Goal: Use online tool/utility: Utilize a website feature to perform a specific function

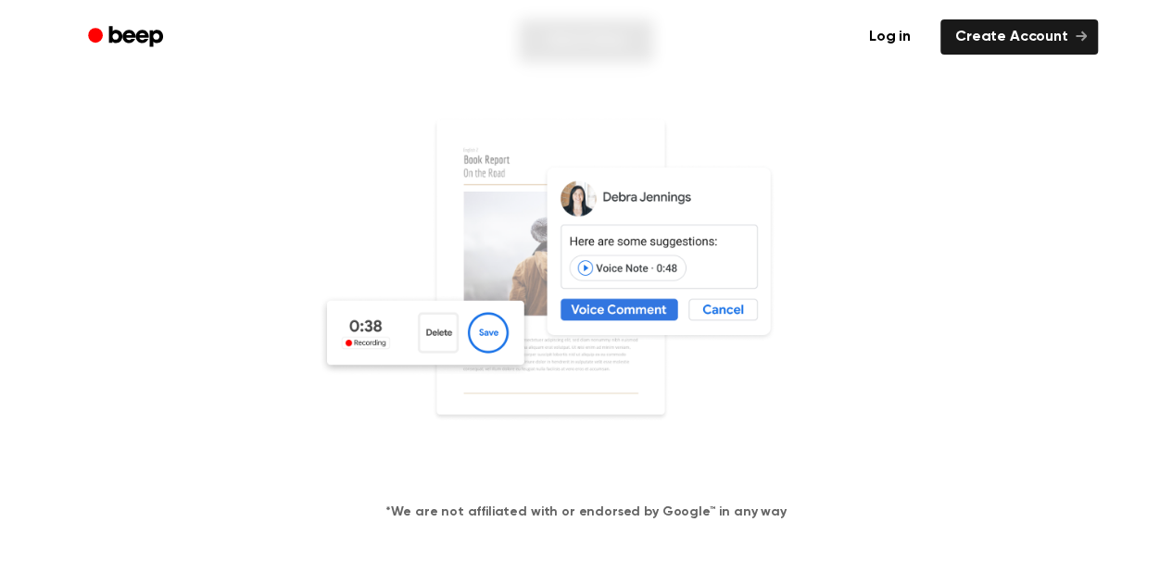
scroll to position [302, 0]
click at [483, 332] on img at bounding box center [586, 295] width 537 height 356
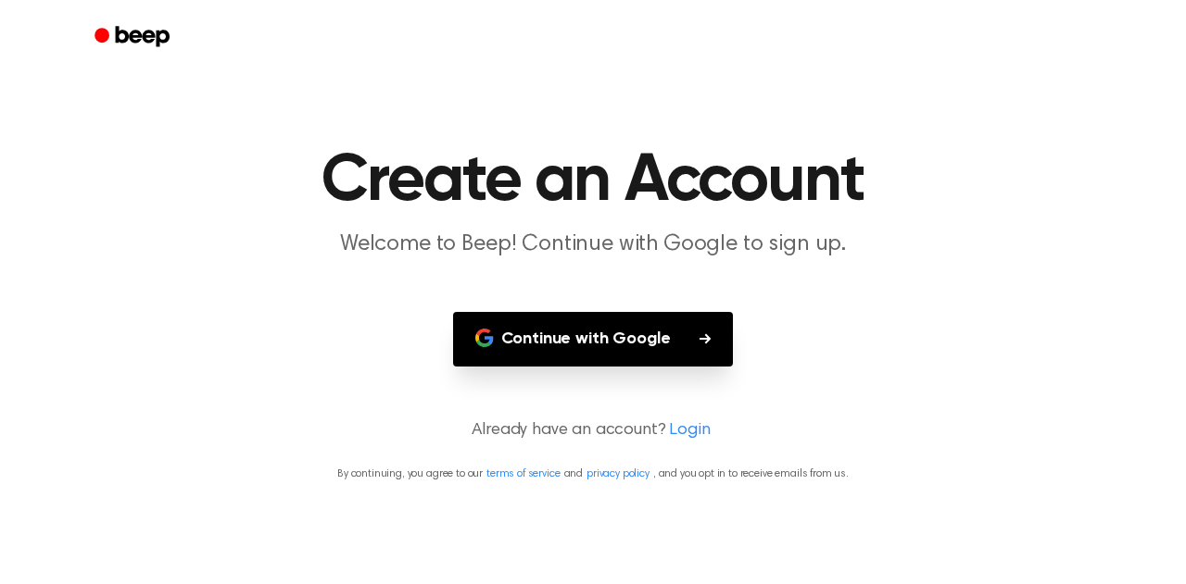
click at [623, 366] on button "Continue with Google" at bounding box center [593, 339] width 281 height 55
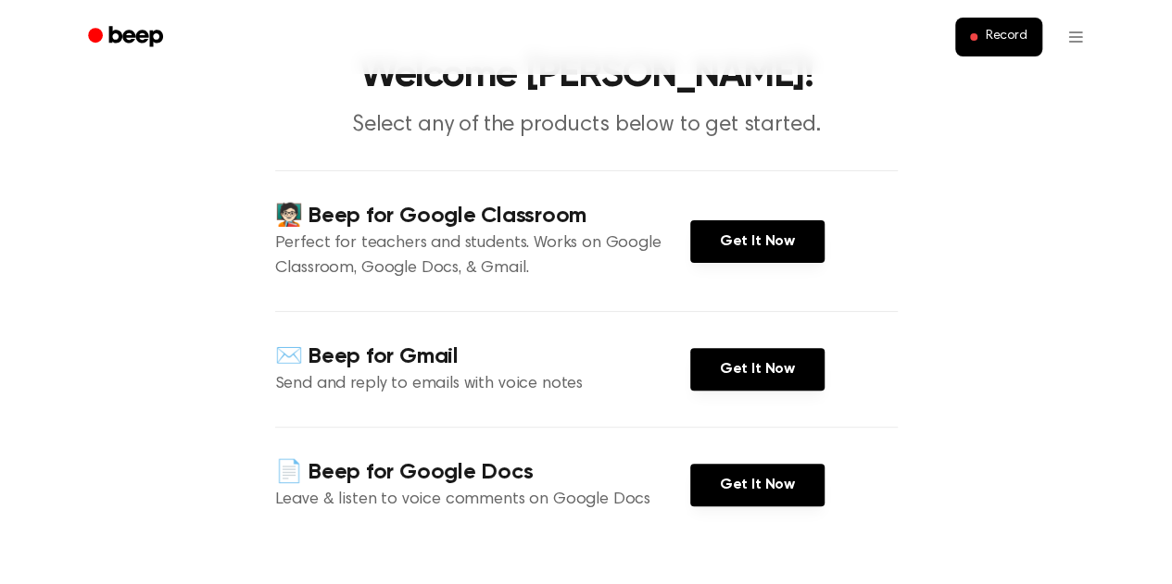
scroll to position [94, 0]
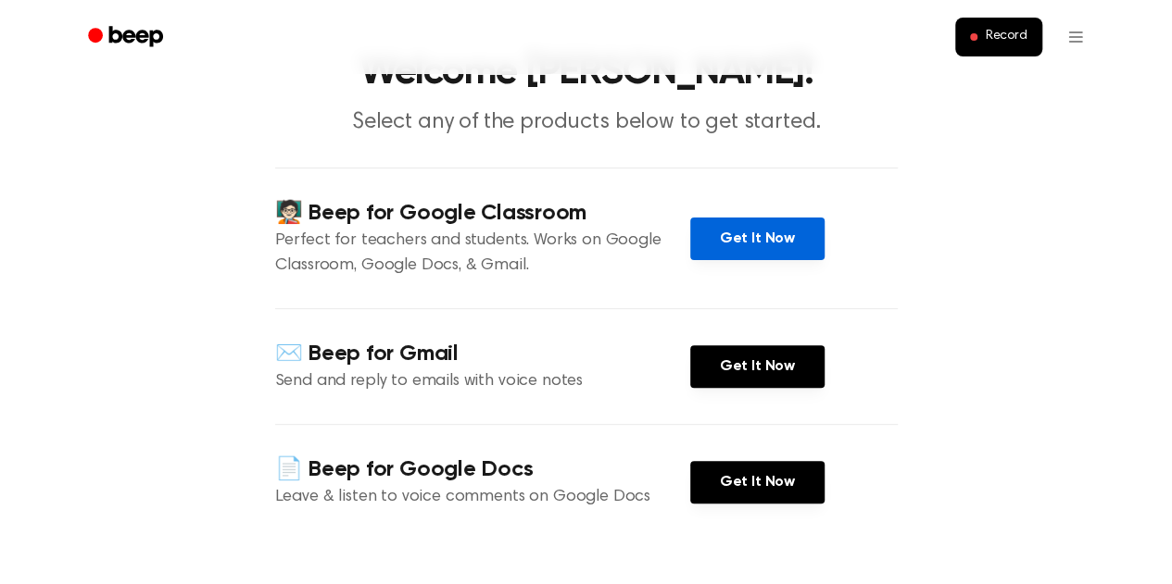
click at [775, 236] on link "Get It Now" at bounding box center [757, 239] width 134 height 43
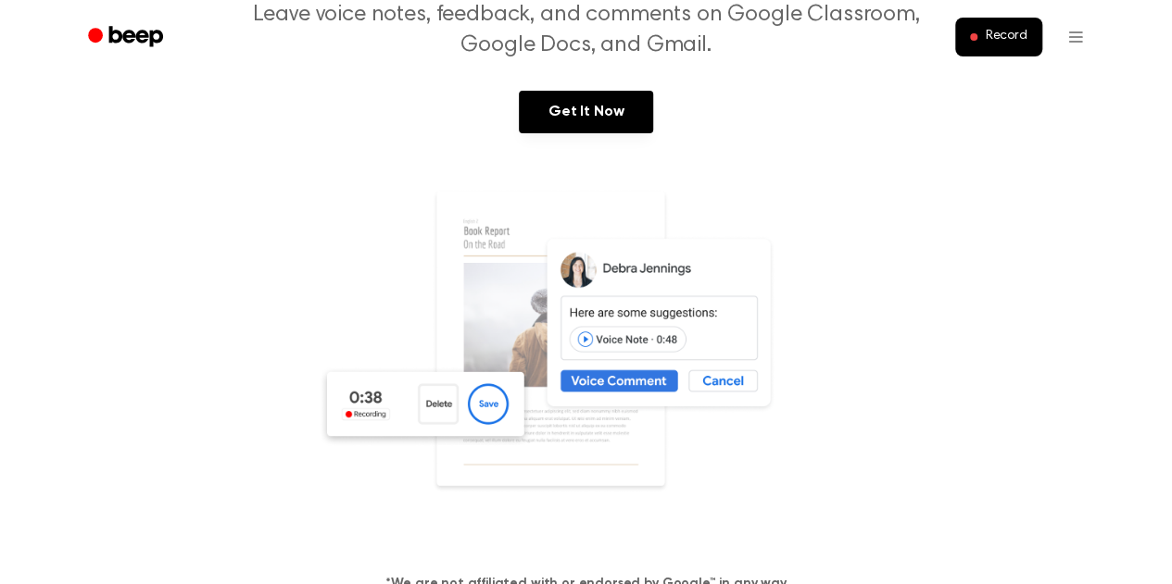
scroll to position [245, 0]
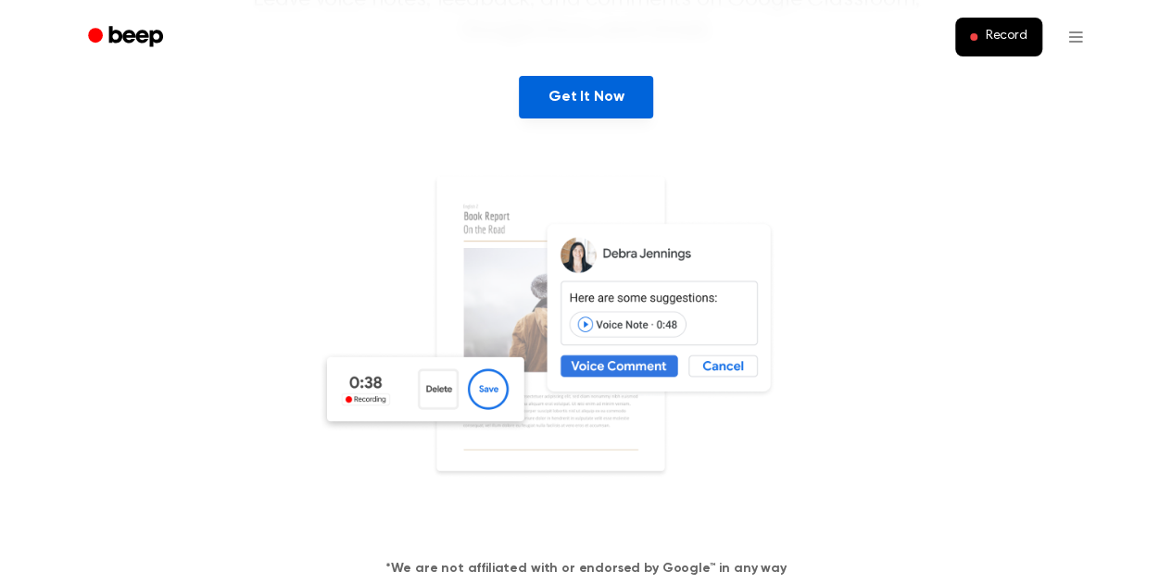
click at [580, 100] on link "Get It Now" at bounding box center [586, 97] width 134 height 43
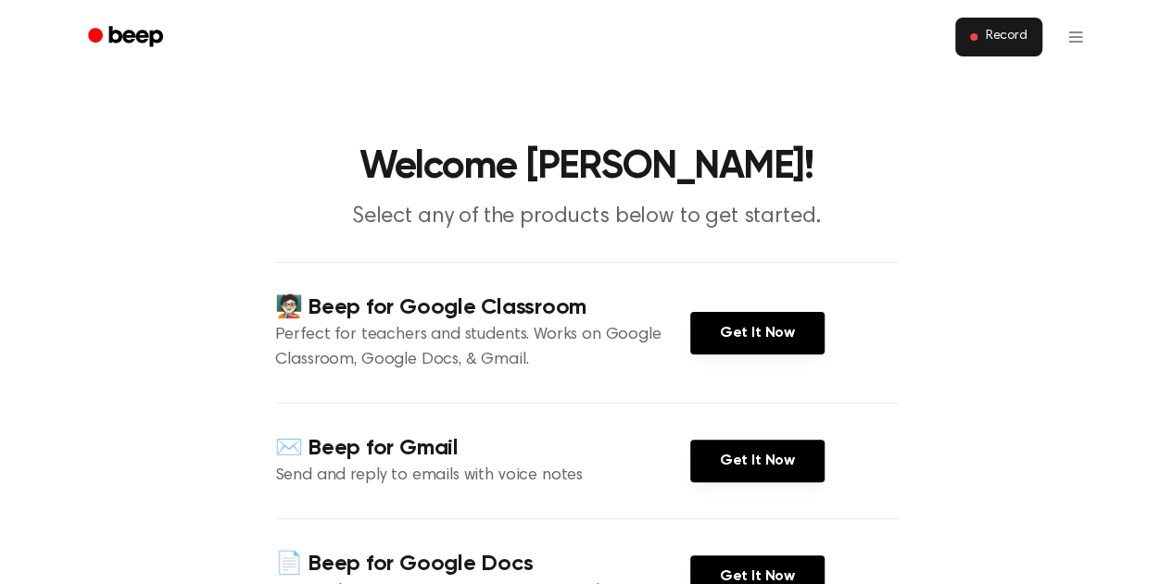
click at [999, 37] on span "Record" at bounding box center [1006, 37] width 42 height 17
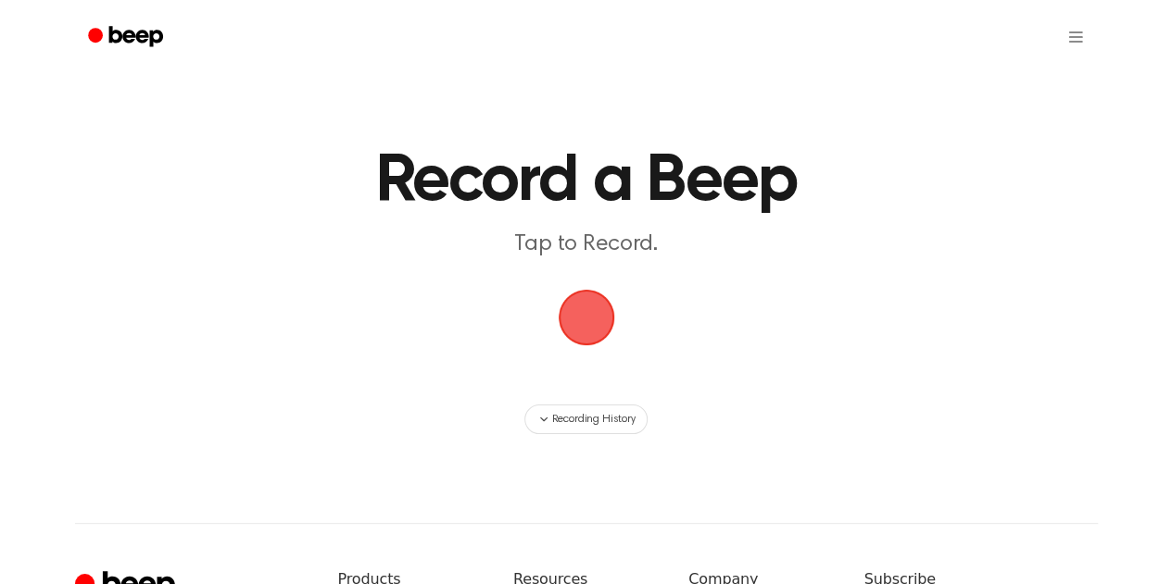
click at [582, 313] on span "button" at bounding box center [585, 317] width 101 height 101
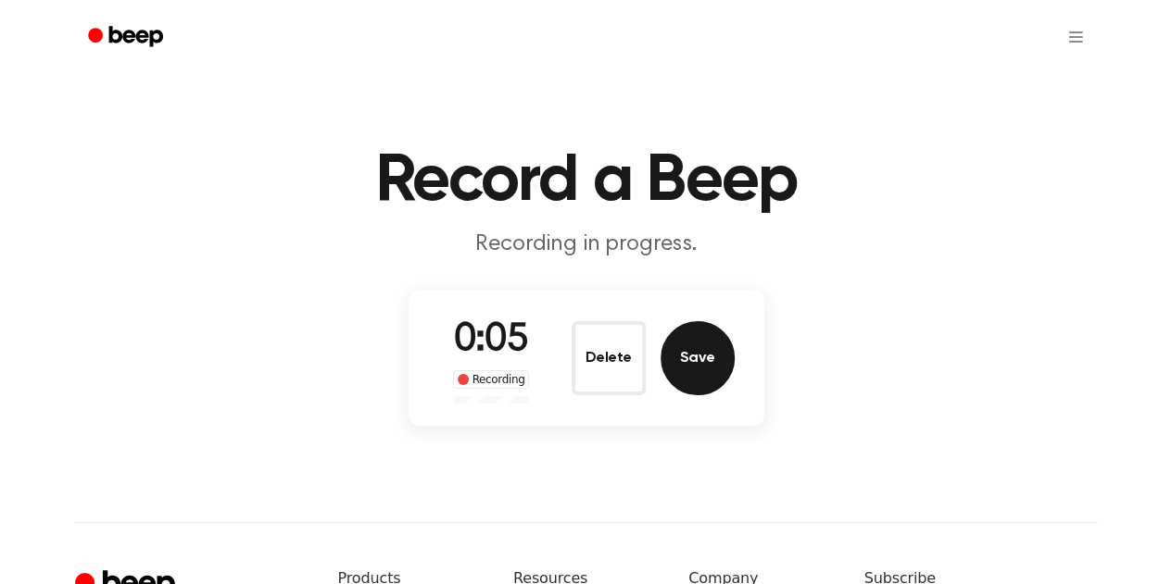
click at [678, 365] on button "Save" at bounding box center [697, 358] width 74 height 74
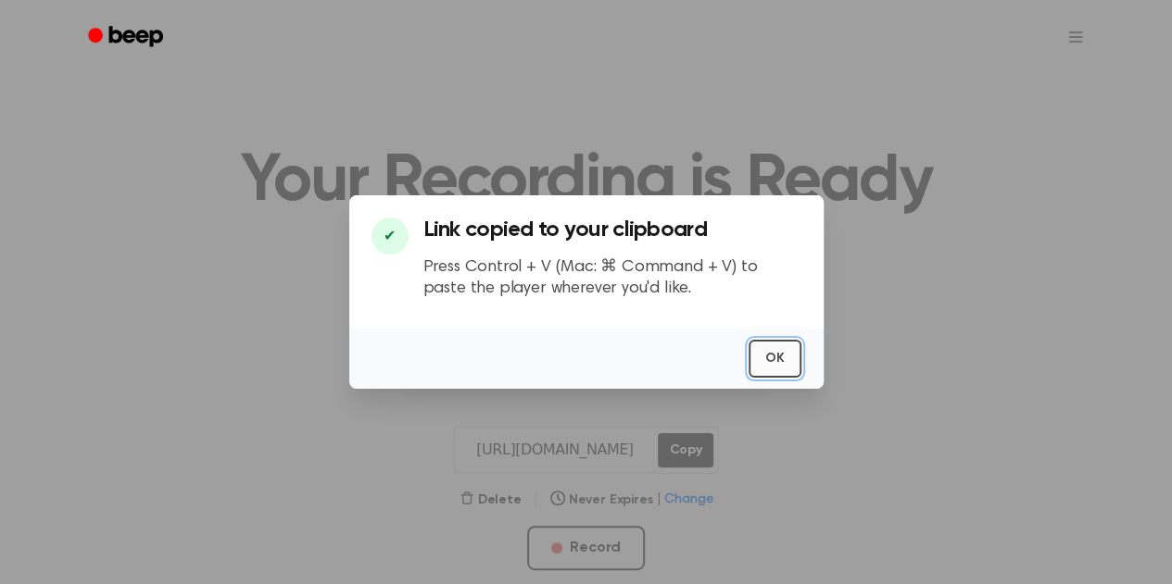
click at [782, 371] on button "OK" at bounding box center [774, 359] width 53 height 38
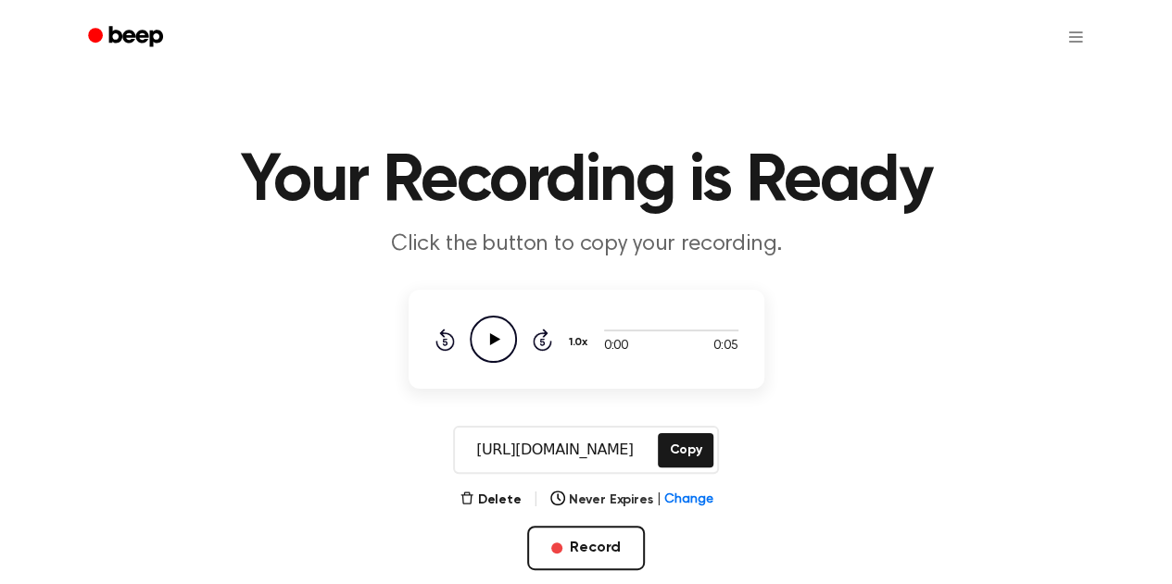
click at [486, 333] on icon "Play Audio" at bounding box center [493, 339] width 47 height 47
click at [489, 340] on icon at bounding box center [493, 339] width 8 height 12
click at [438, 332] on icon "Rewind 5 seconds" at bounding box center [444, 340] width 20 height 24
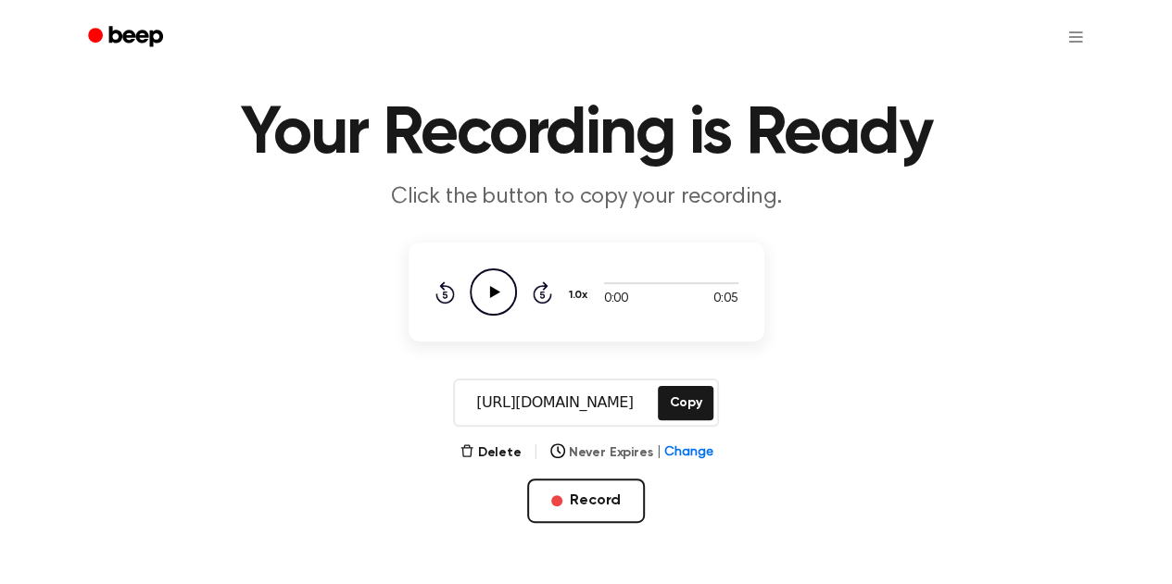
scroll to position [46, 0]
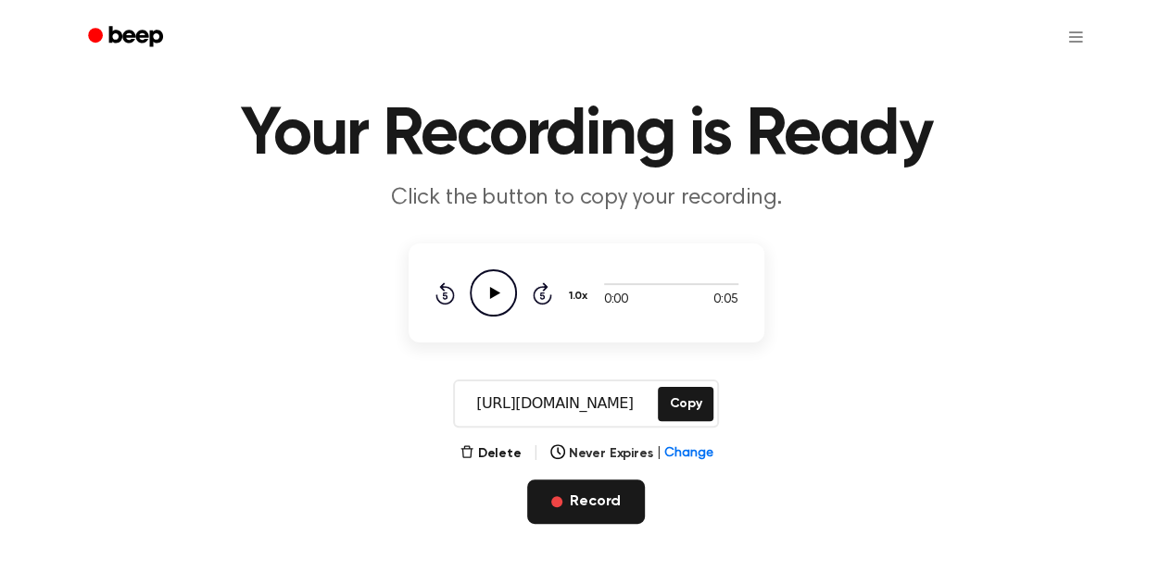
click at [576, 492] on button "Record" at bounding box center [586, 502] width 118 height 44
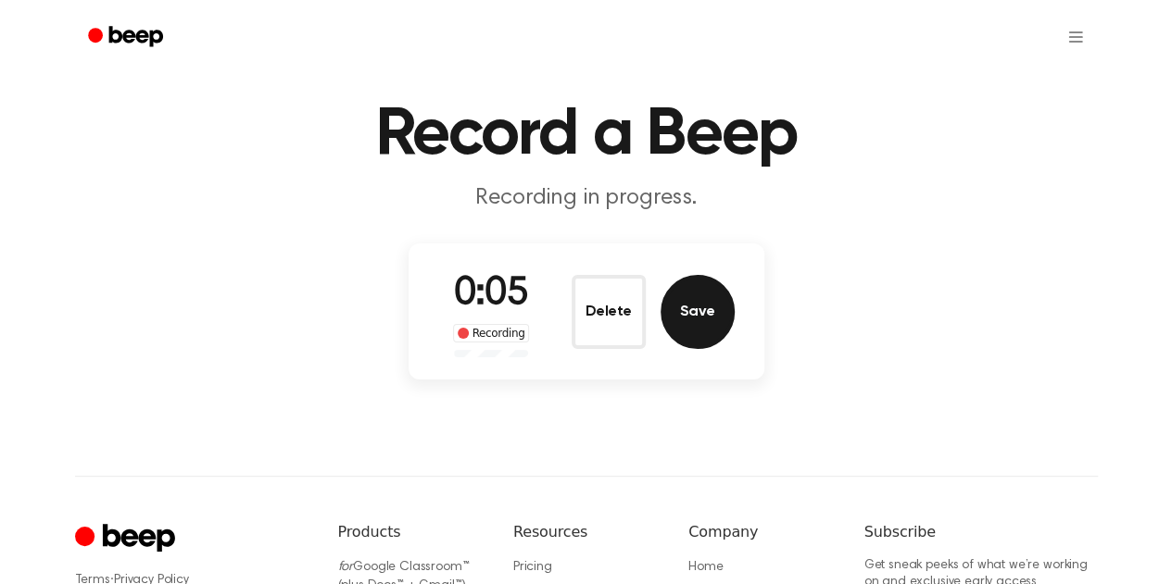
click at [680, 320] on button "Save" at bounding box center [697, 312] width 74 height 74
